Goal: Obtain resource: Obtain resource

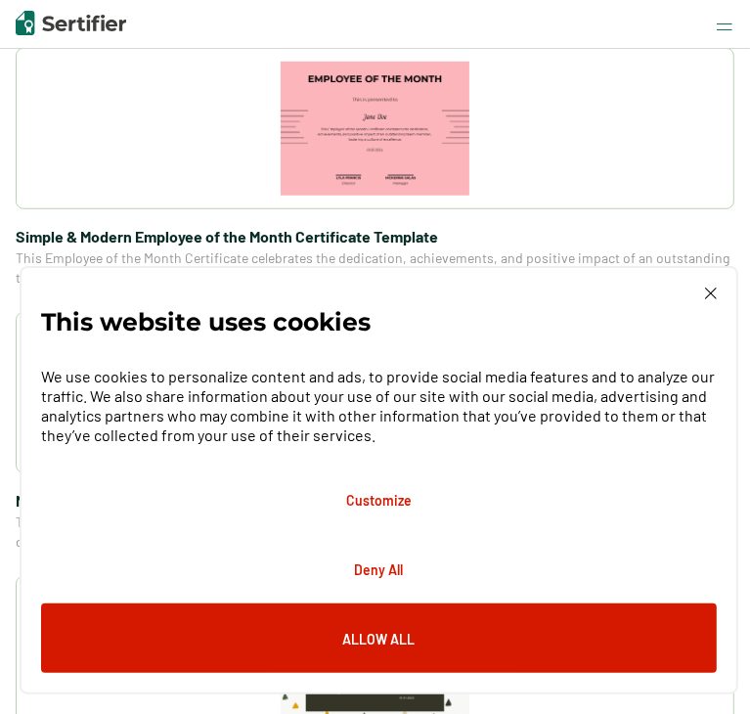
scroll to position [647, 0]
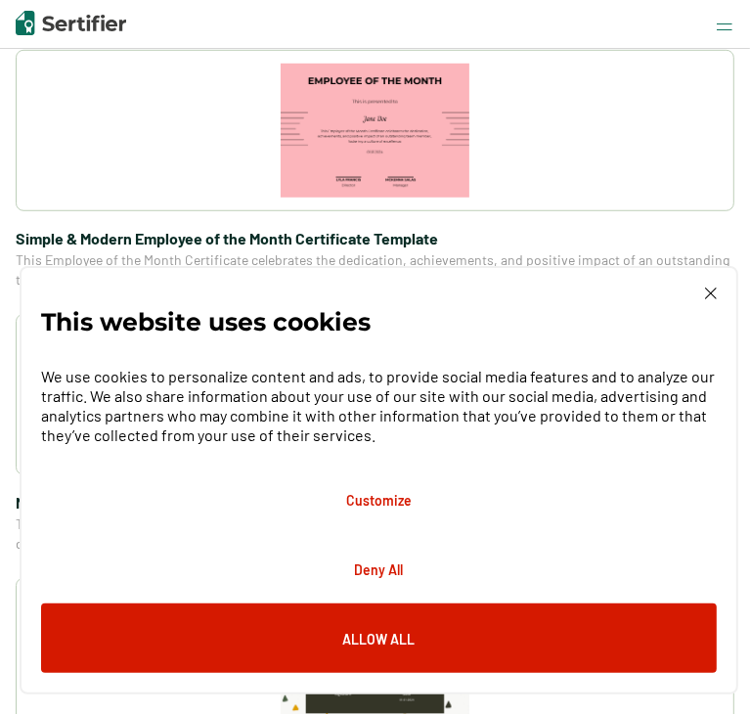
click at [711, 294] on img at bounding box center [711, 293] width 12 height 12
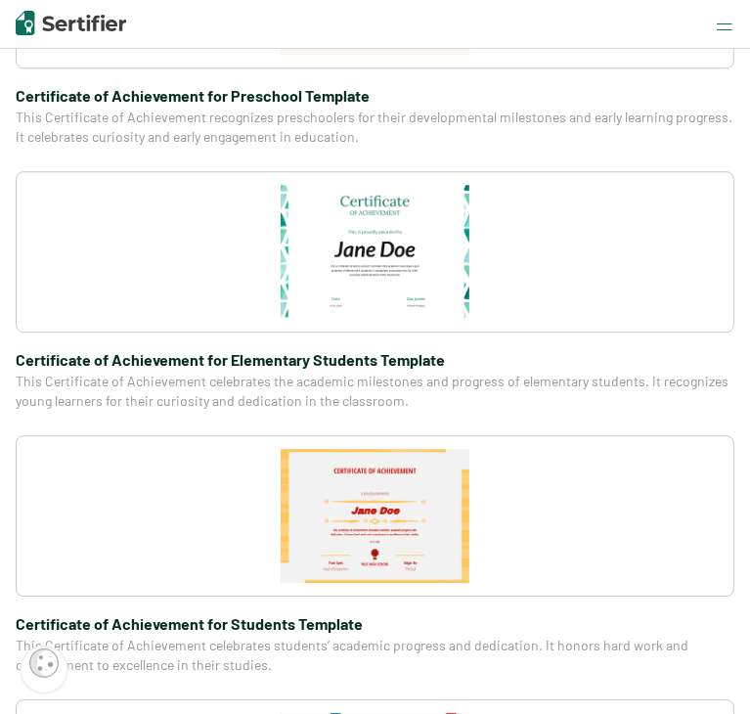
scroll to position [2640, 0]
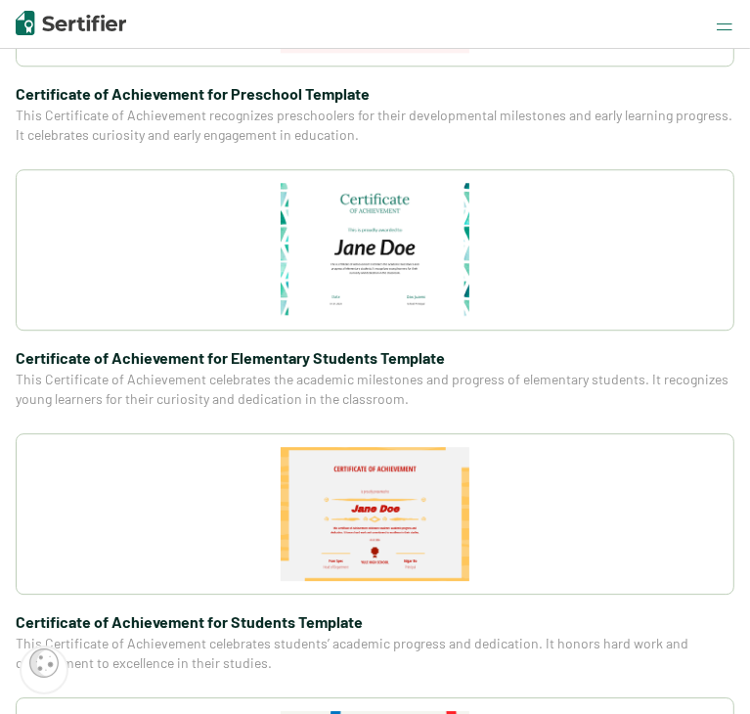
click at [438, 264] on img at bounding box center [376, 250] width 190 height 134
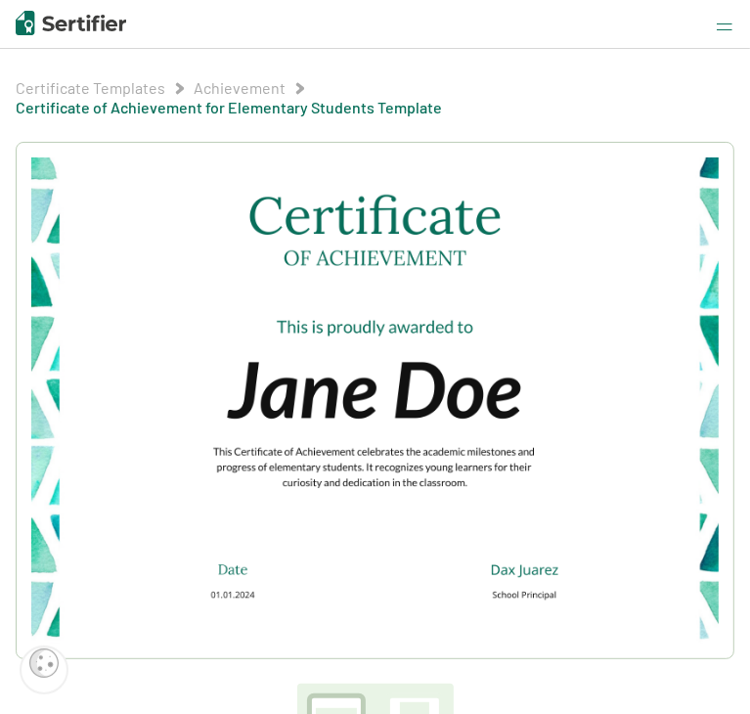
scroll to position [55, 0]
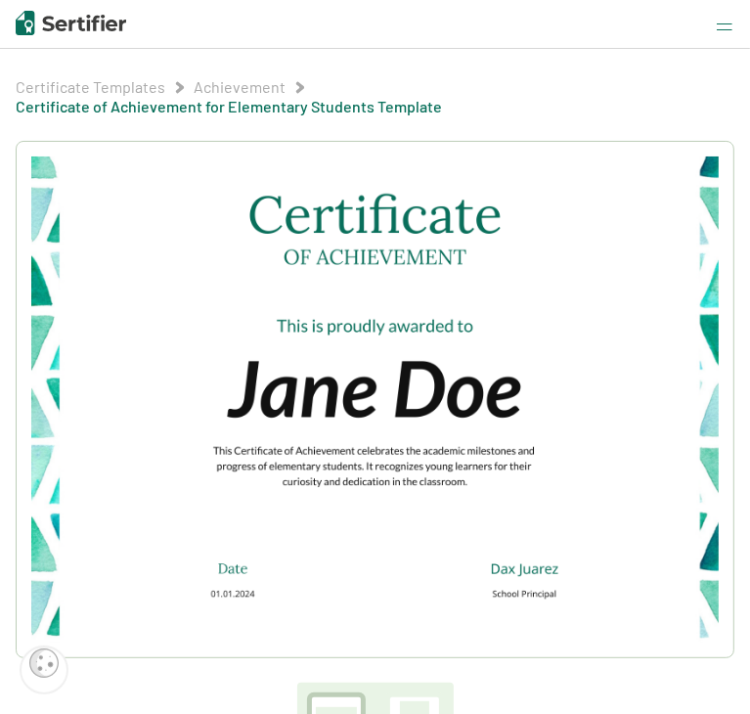
click at [418, 363] on img at bounding box center [374, 399] width 687 height 486
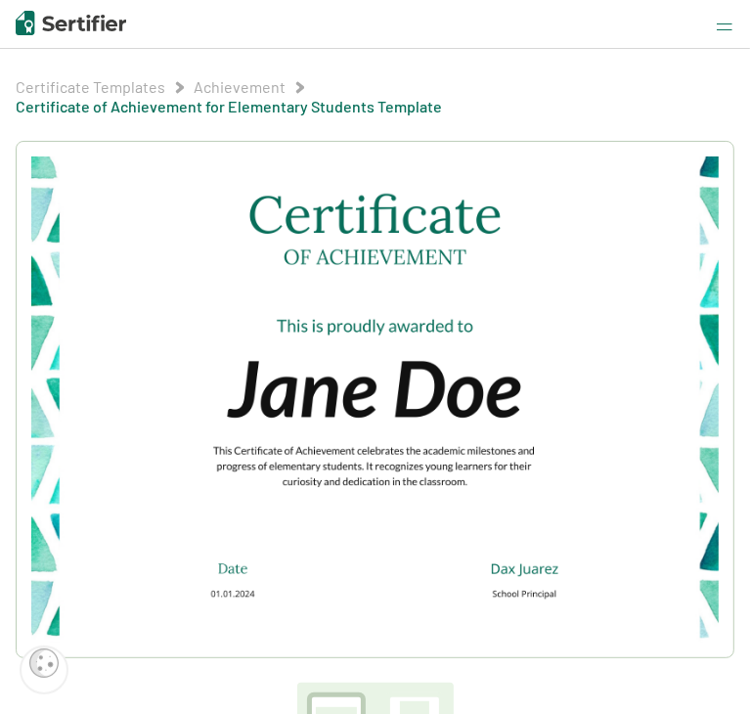
click at [418, 363] on img at bounding box center [374, 399] width 687 height 486
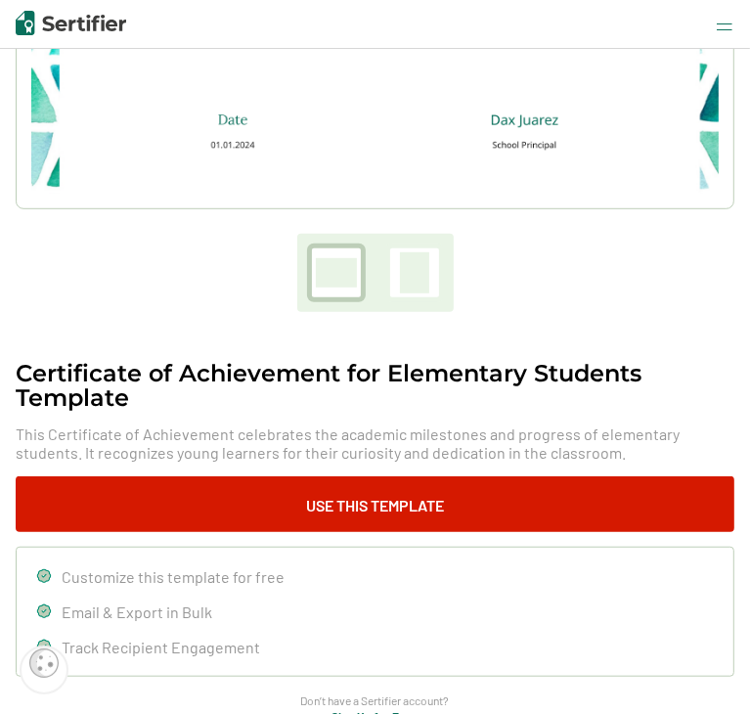
scroll to position [547, 0]
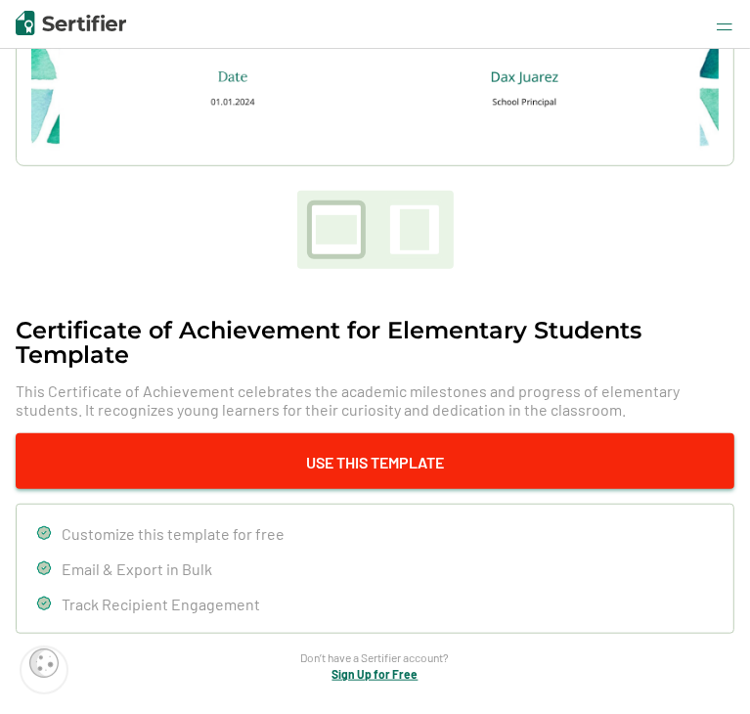
click at [430, 444] on button "Use This Template" at bounding box center [375, 461] width 719 height 56
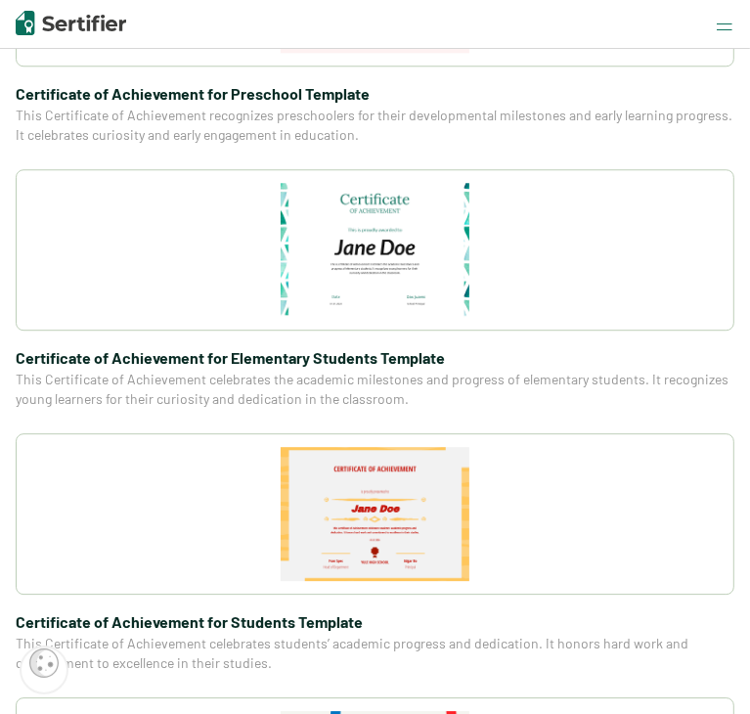
scroll to position [5864, 0]
